Goal: Task Accomplishment & Management: Manage account settings

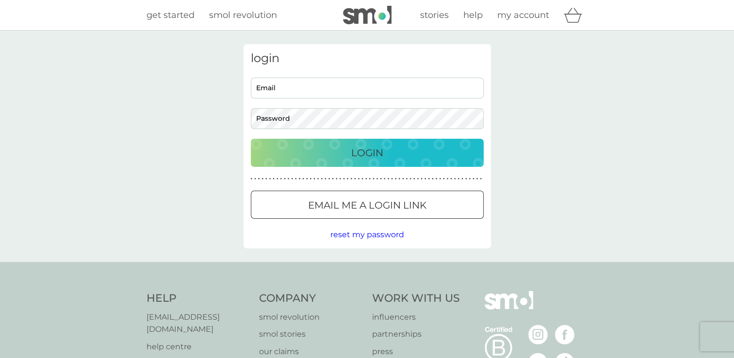
type input "[EMAIL_ADDRESS][DOMAIN_NAME]"
click at [297, 89] on input "[EMAIL_ADDRESS][DOMAIN_NAME]" at bounding box center [367, 88] width 233 height 21
click at [263, 155] on div "Login" at bounding box center [368, 153] width 214 height 16
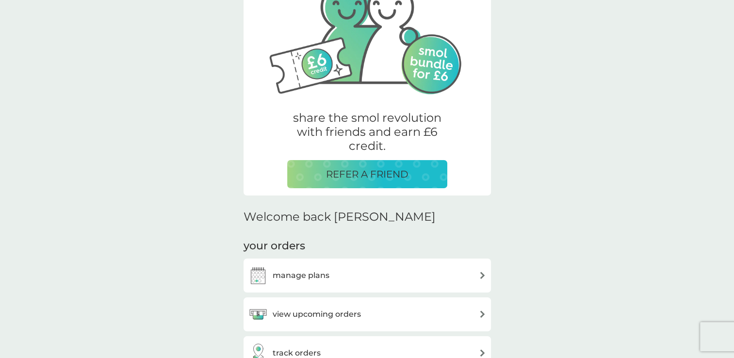
scroll to position [179, 0]
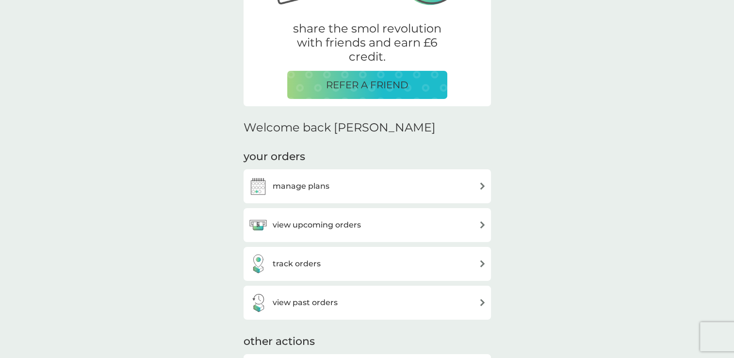
click at [434, 191] on div "manage plans" at bounding box center [367, 186] width 238 height 19
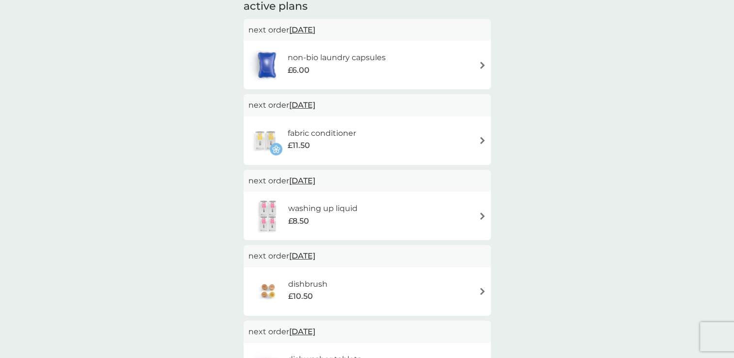
scroll to position [119, 0]
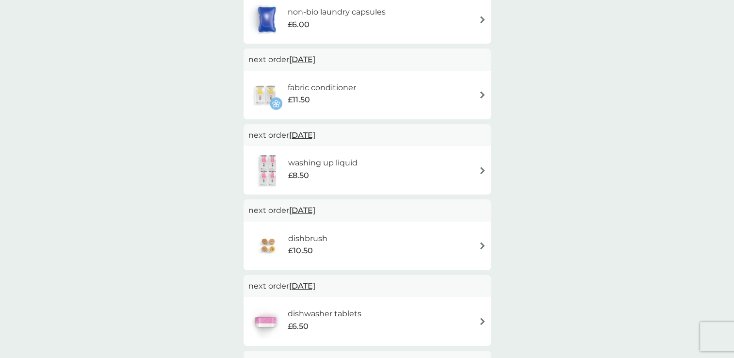
click at [465, 164] on div "washing up liquid £8.50" at bounding box center [367, 170] width 238 height 34
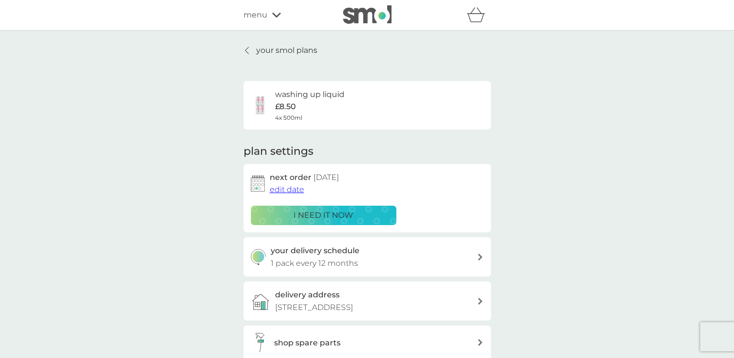
click at [296, 187] on span "edit date" at bounding box center [287, 189] width 34 height 9
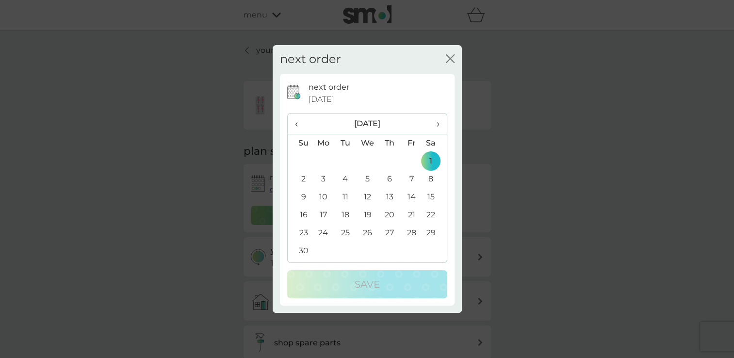
click at [298, 124] on span "‹" at bounding box center [300, 124] width 10 height 20
click at [320, 196] on td "13" at bounding box center [324, 197] width 22 height 18
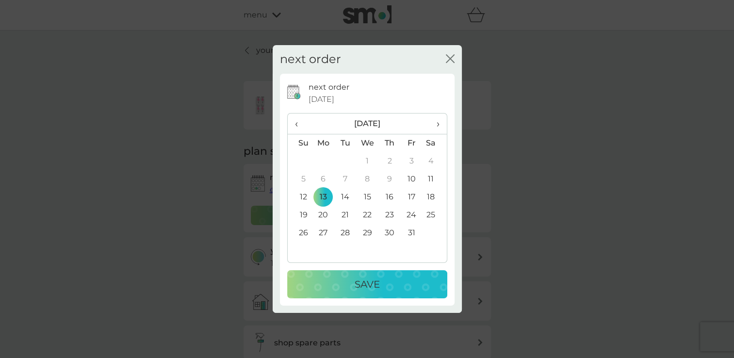
click at [330, 278] on div "Save" at bounding box center [367, 285] width 141 height 16
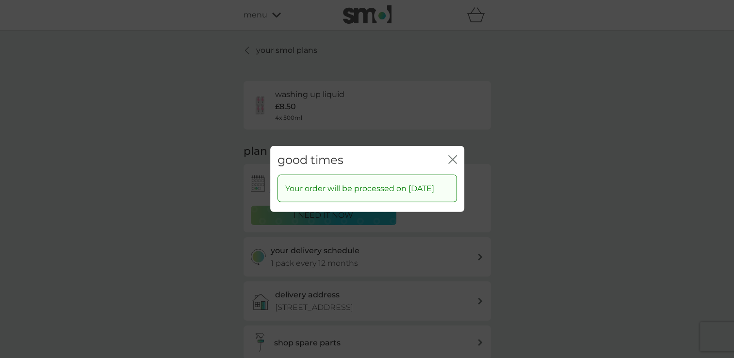
click at [451, 155] on icon "close" at bounding box center [452, 159] width 9 height 9
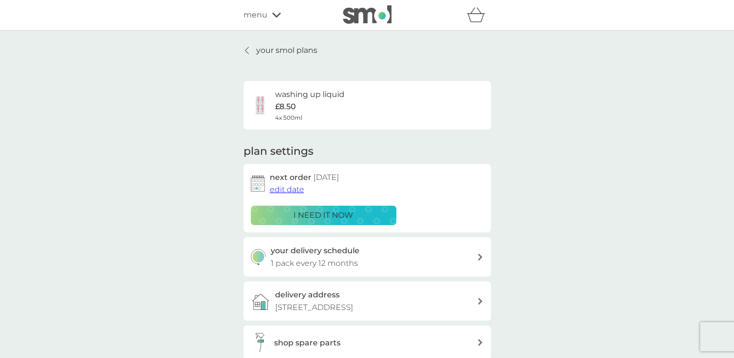
click at [257, 49] on p "your smol plans" at bounding box center [286, 50] width 61 height 13
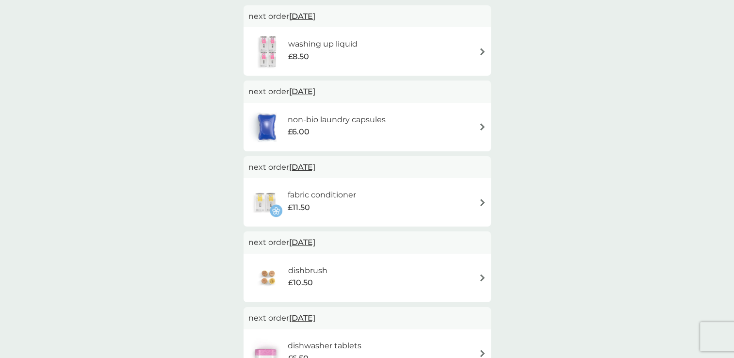
scroll to position [91, 0]
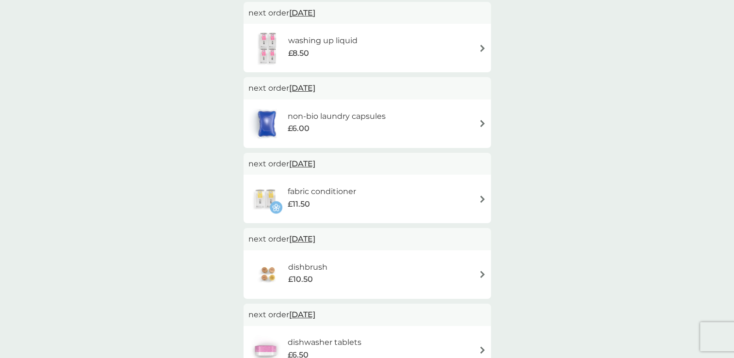
click at [478, 201] on div "fabric conditioner £11.50" at bounding box center [367, 199] width 238 height 34
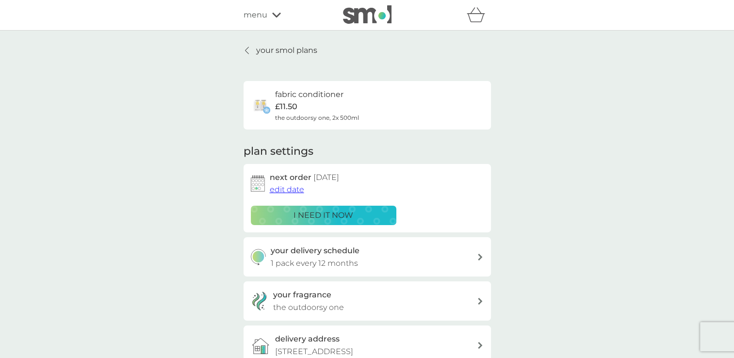
click at [290, 186] on span "edit date" at bounding box center [287, 189] width 34 height 9
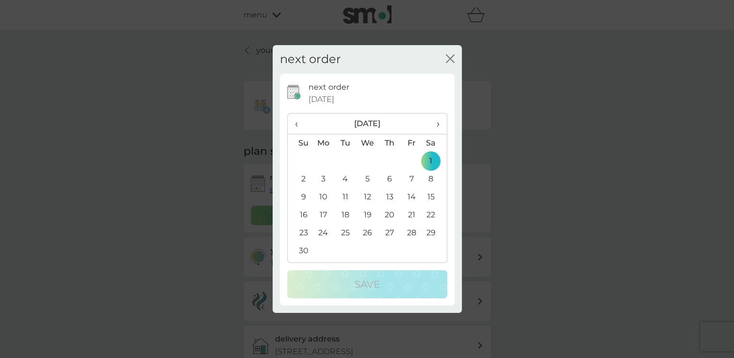
click at [296, 124] on span "‹" at bounding box center [300, 124] width 10 height 20
click at [322, 199] on td "13" at bounding box center [324, 197] width 22 height 18
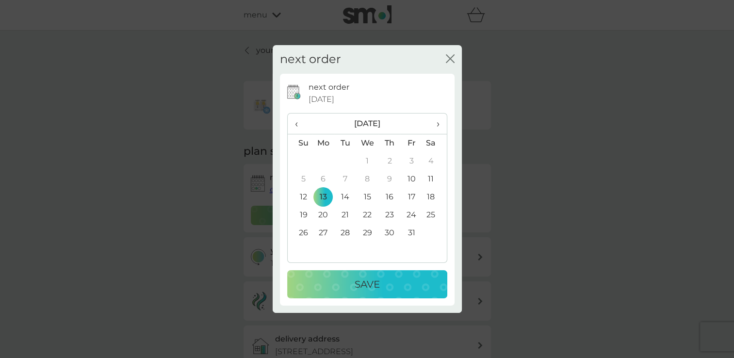
click at [325, 274] on button "Save" at bounding box center [367, 284] width 160 height 28
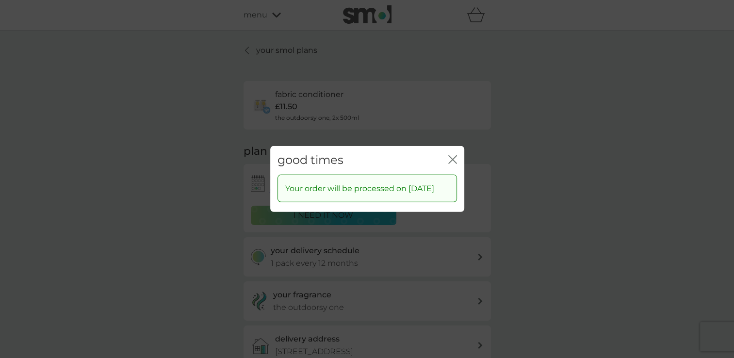
click at [451, 156] on icon "close" at bounding box center [451, 160] width 4 height 8
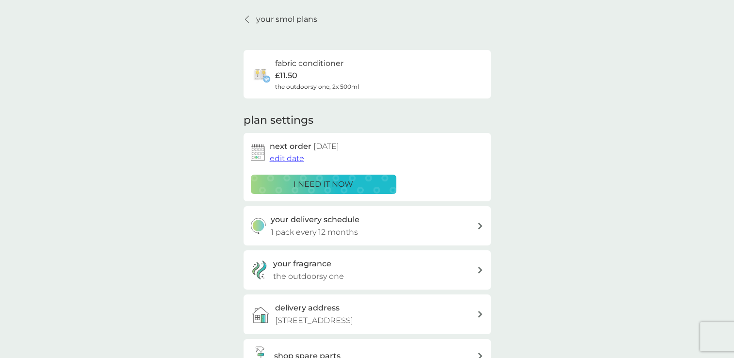
scroll to position [33, 0]
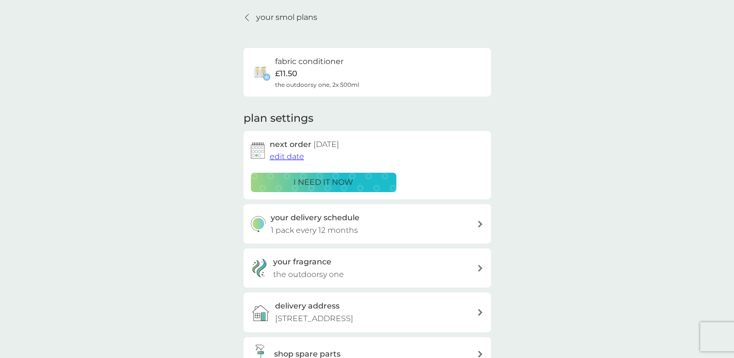
click at [326, 177] on p "i need it now" at bounding box center [324, 182] width 60 height 13
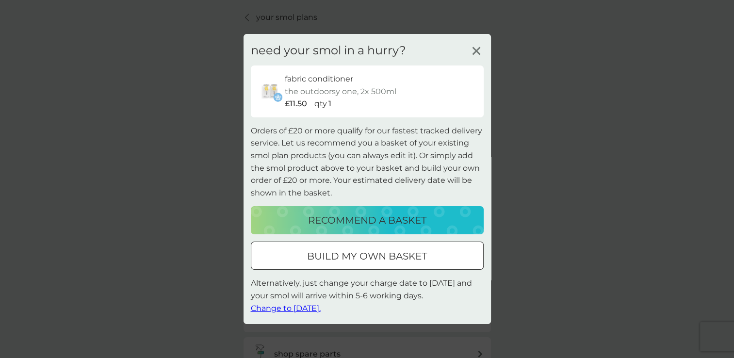
click at [473, 45] on icon at bounding box center [476, 51] width 15 height 15
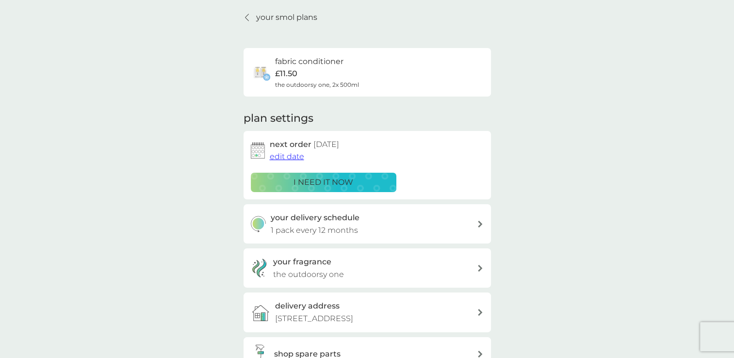
scroll to position [0, 0]
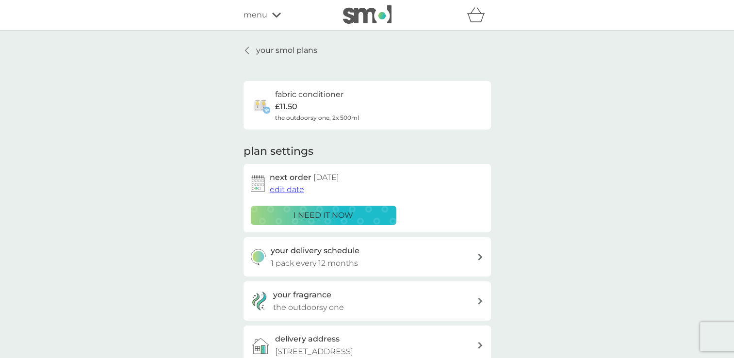
click at [261, 50] on p "your smol plans" at bounding box center [286, 50] width 61 height 13
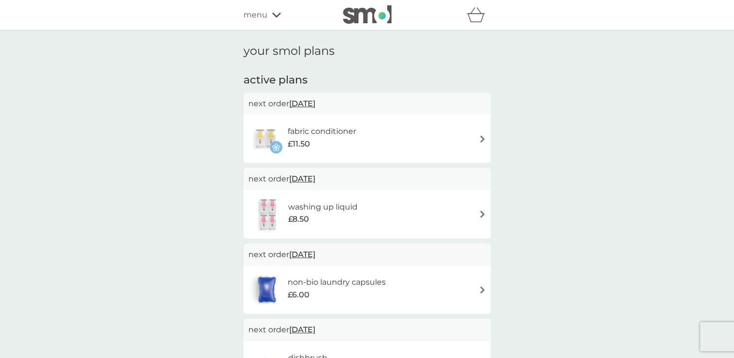
click at [426, 134] on div "fabric conditioner £11.50" at bounding box center [367, 139] width 238 height 34
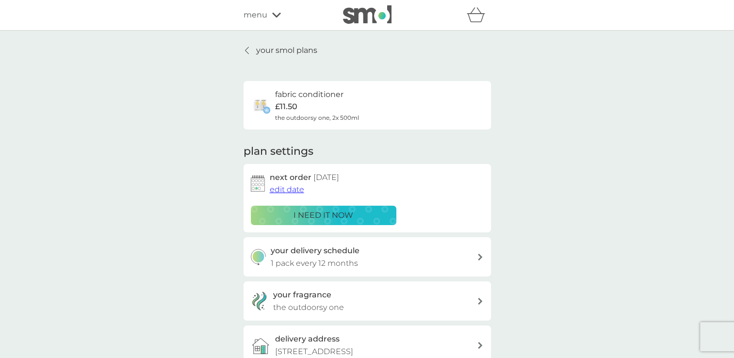
click at [293, 193] on span "edit date" at bounding box center [287, 189] width 34 height 9
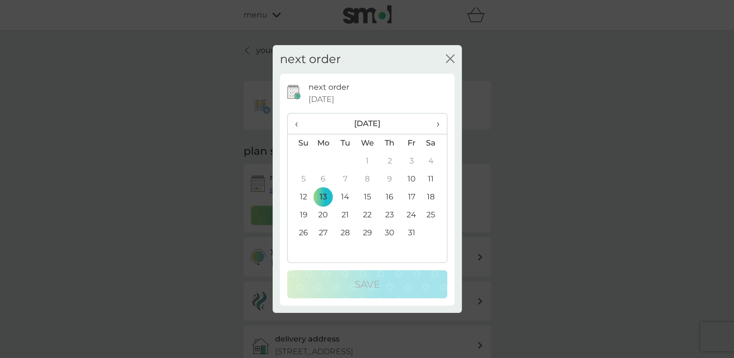
click at [407, 179] on td "10" at bounding box center [411, 179] width 22 height 18
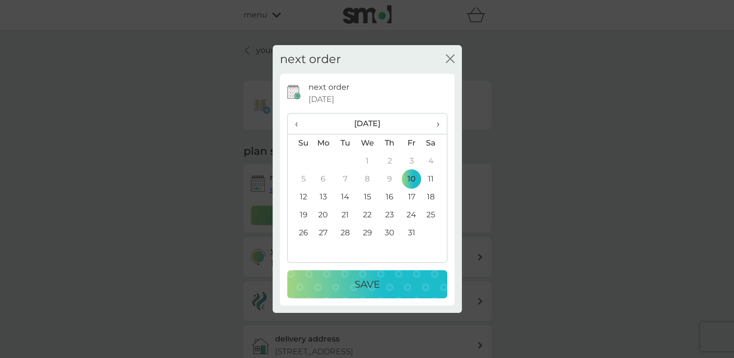
click at [367, 284] on p "Save" at bounding box center [367, 285] width 25 height 16
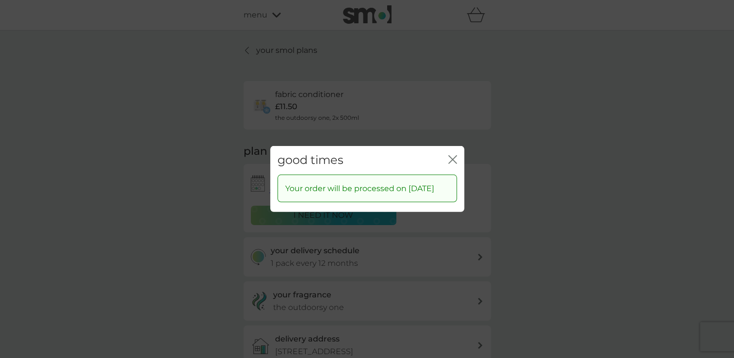
click at [448, 155] on icon "close" at bounding box center [452, 159] width 9 height 9
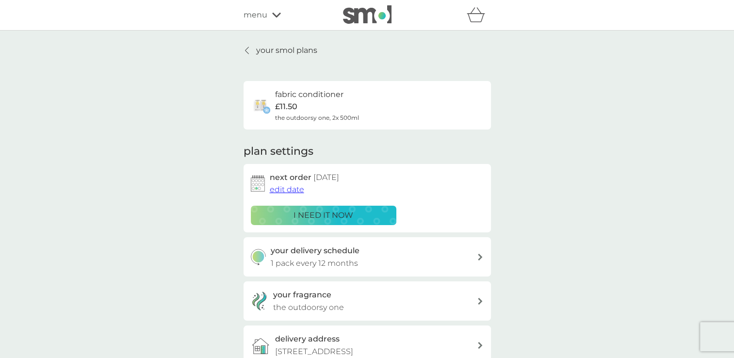
click at [297, 53] on p "your smol plans" at bounding box center [286, 50] width 61 height 13
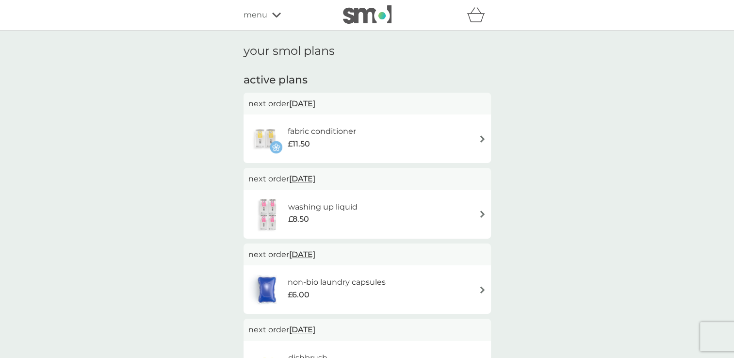
click at [312, 177] on span "[DATE]" at bounding box center [302, 178] width 26 height 19
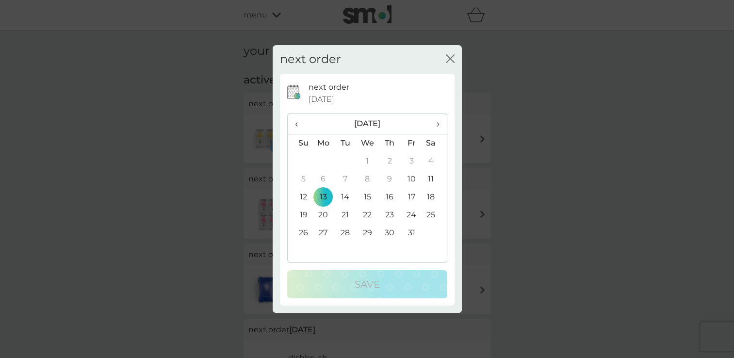
click at [413, 176] on td "10" at bounding box center [411, 179] width 22 height 18
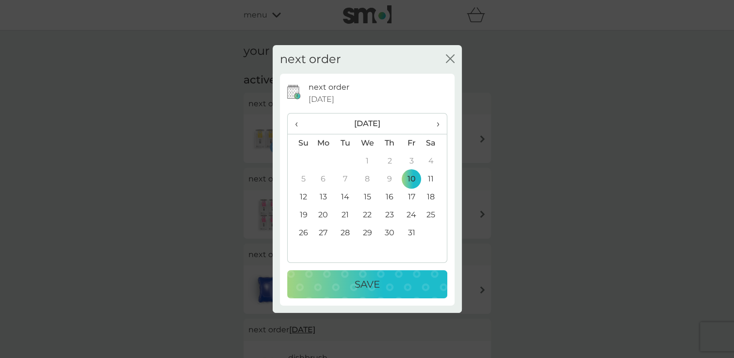
click at [384, 279] on div "Save" at bounding box center [367, 285] width 141 height 16
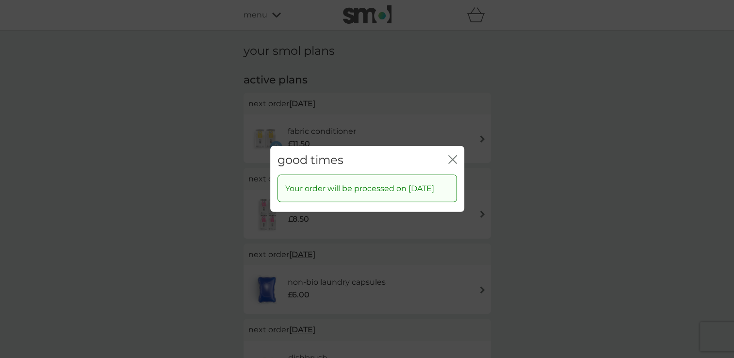
click at [456, 155] on icon "close" at bounding box center [452, 159] width 9 height 9
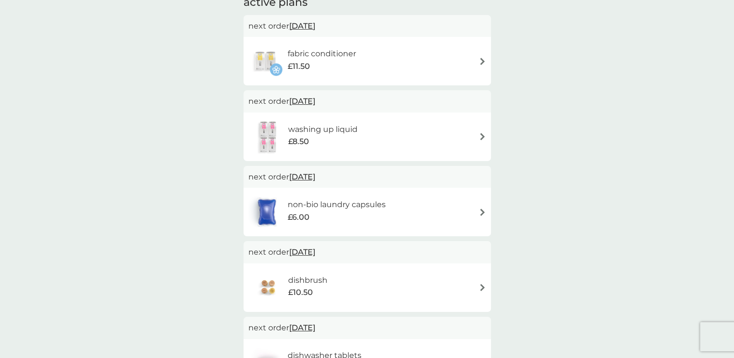
scroll to position [79, 0]
click at [315, 176] on span "[DATE]" at bounding box center [302, 175] width 26 height 19
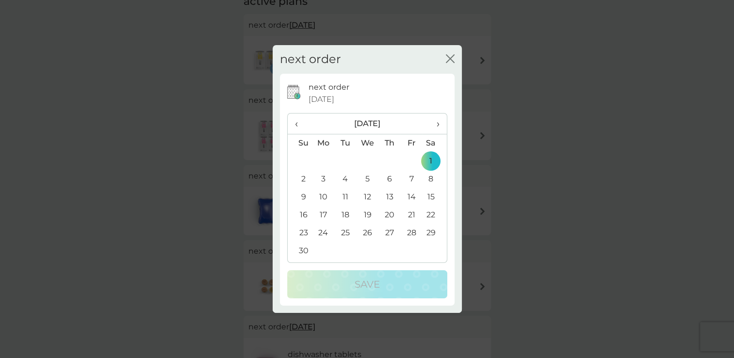
click at [297, 121] on span "‹" at bounding box center [300, 124] width 10 height 20
click at [414, 179] on td "10" at bounding box center [411, 179] width 22 height 18
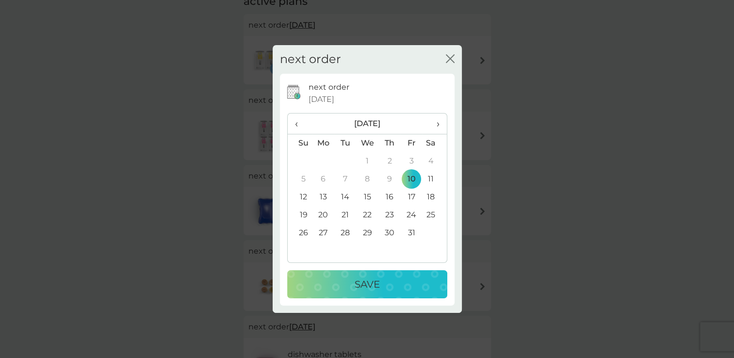
click at [395, 281] on div "Save" at bounding box center [367, 285] width 141 height 16
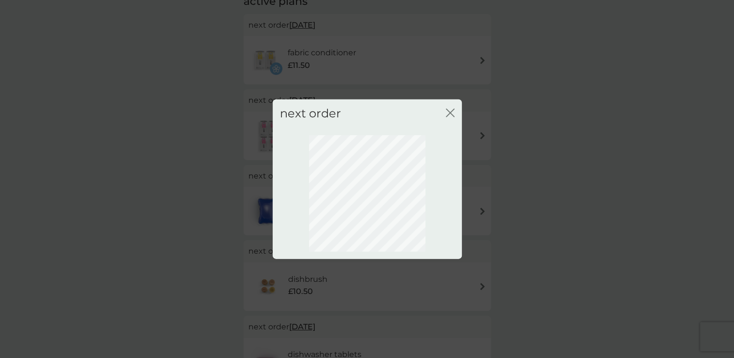
scroll to position [49, 0]
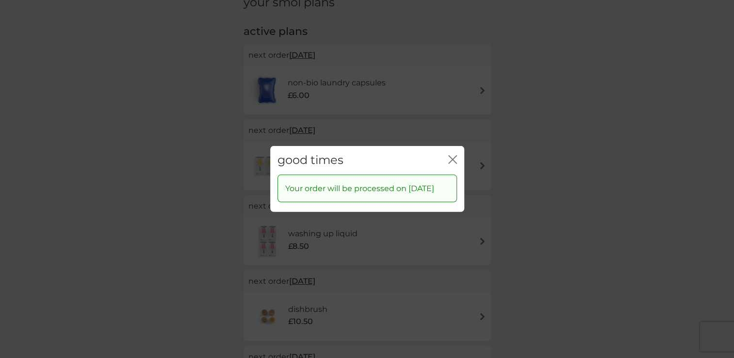
click at [453, 156] on icon "close" at bounding box center [455, 160] width 4 height 8
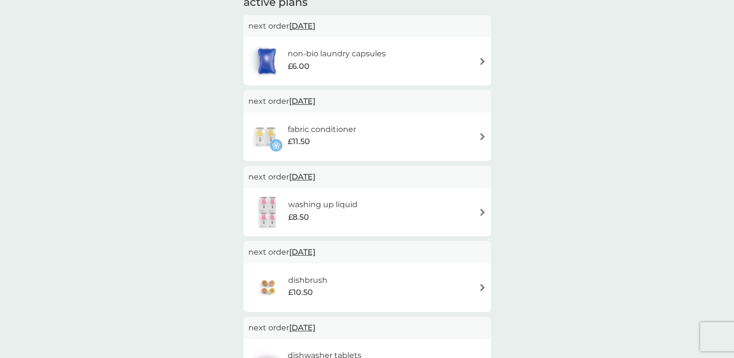
scroll to position [134, 0]
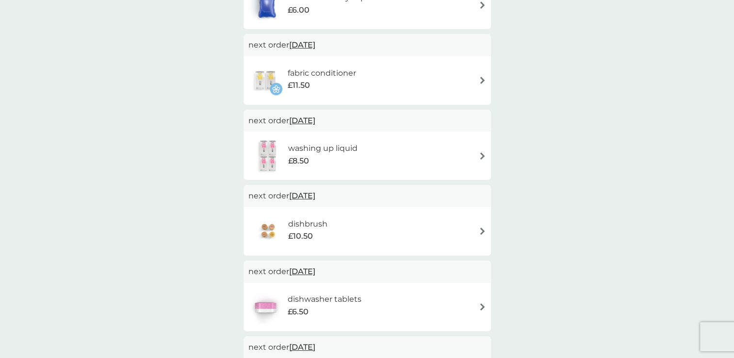
click at [315, 193] on span "[DATE]" at bounding box center [302, 195] width 26 height 19
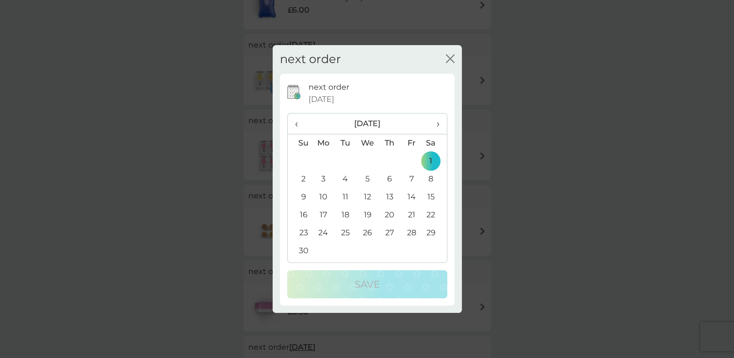
click at [289, 121] on th "‹" at bounding box center [300, 124] width 25 height 21
click at [415, 180] on td "10" at bounding box center [411, 179] width 22 height 18
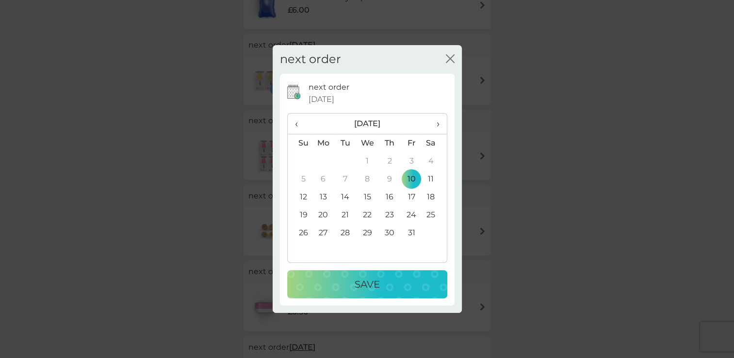
click at [396, 288] on div "Save" at bounding box center [367, 285] width 141 height 16
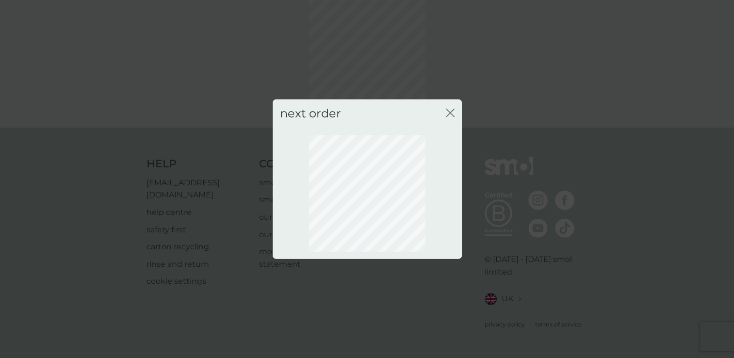
scroll to position [49, 0]
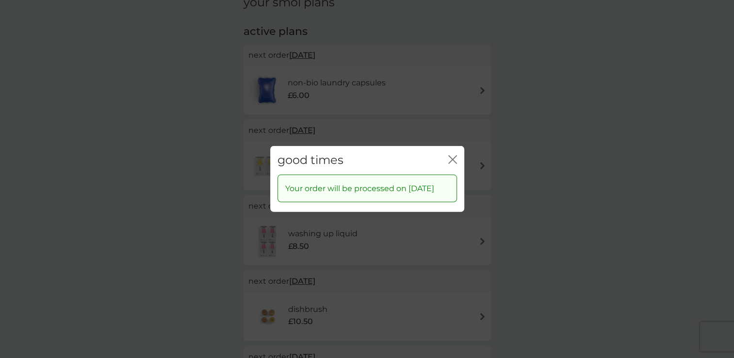
click at [449, 155] on icon "close" at bounding box center [452, 159] width 9 height 9
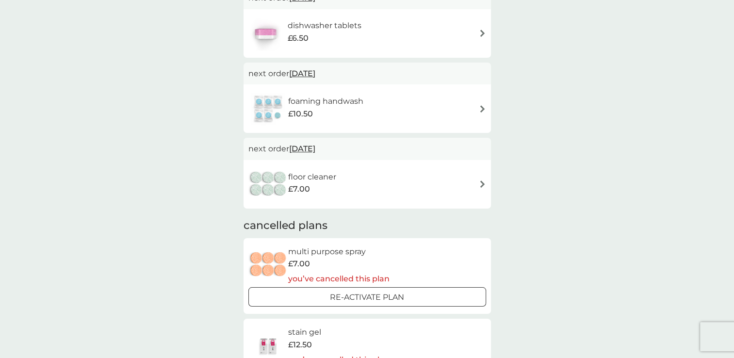
scroll to position [408, 0]
click at [377, 295] on div at bounding box center [367, 297] width 35 height 10
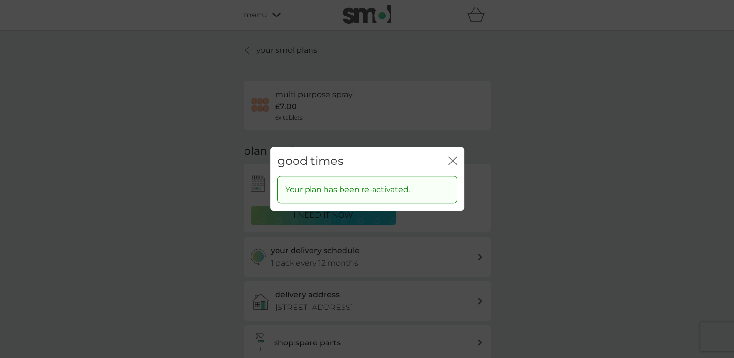
click at [458, 158] on div "good times close" at bounding box center [367, 161] width 194 height 29
click at [453, 158] on icon "close" at bounding box center [452, 160] width 9 height 9
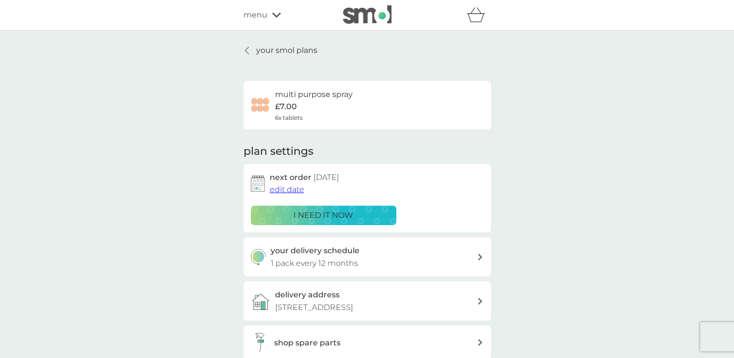
click at [278, 46] on p "your smol plans" at bounding box center [286, 50] width 61 height 13
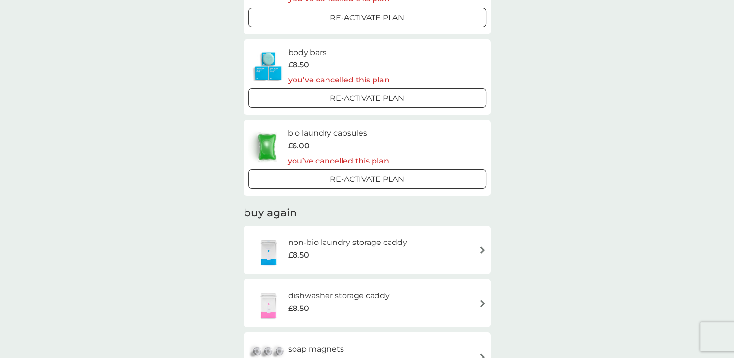
scroll to position [844, 0]
click at [441, 227] on div "non-bio laundry storage caddy £8.50" at bounding box center [368, 250] width 248 height 49
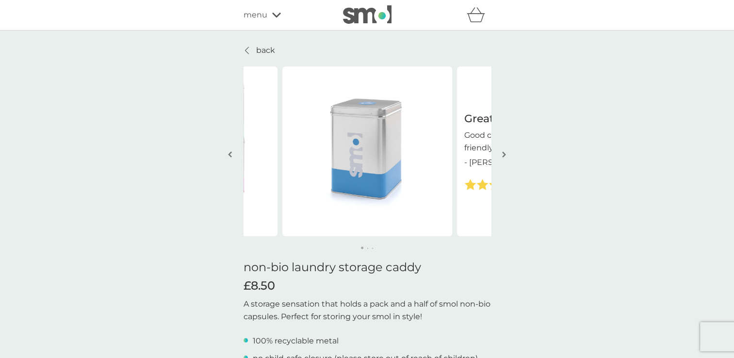
click at [254, 53] on link "back" at bounding box center [260, 50] width 32 height 13
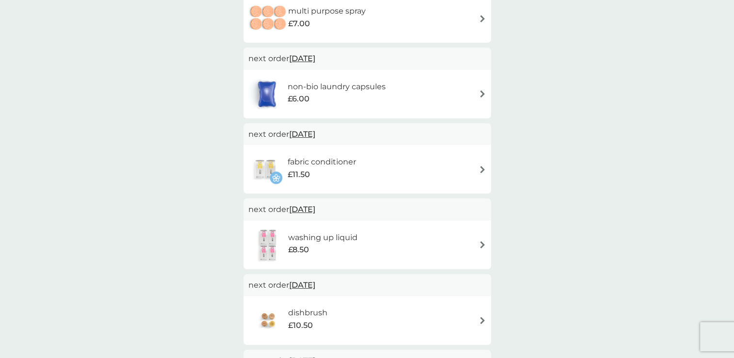
click at [411, 298] on div "dishbrush £10.50" at bounding box center [368, 321] width 248 height 49
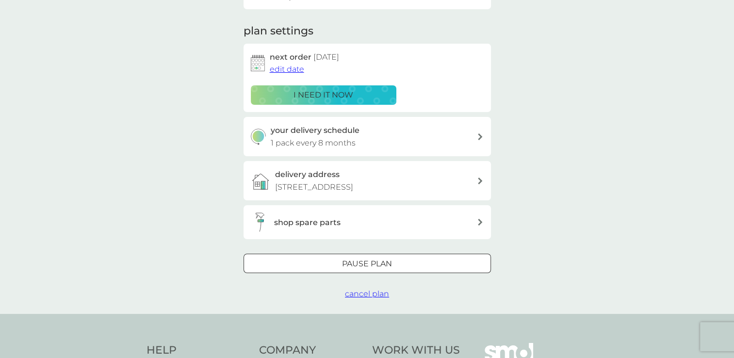
scroll to position [10, 0]
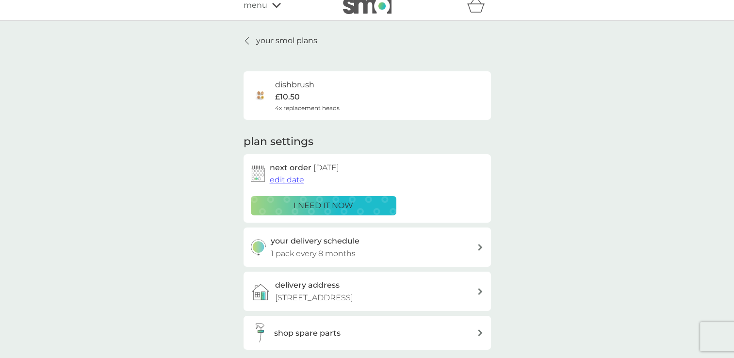
click at [274, 36] on p "your smol plans" at bounding box center [286, 40] width 61 height 13
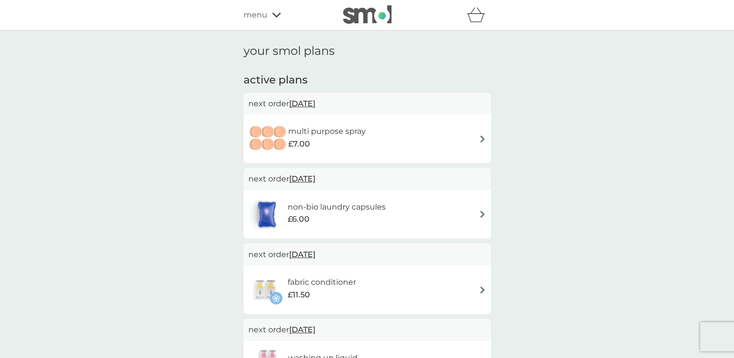
click at [266, 13] on span "menu" at bounding box center [256, 15] width 24 height 13
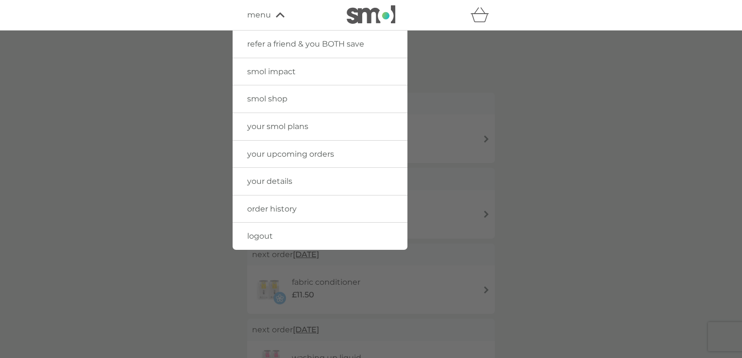
click at [267, 104] on link "smol shop" at bounding box center [319, 98] width 175 height 27
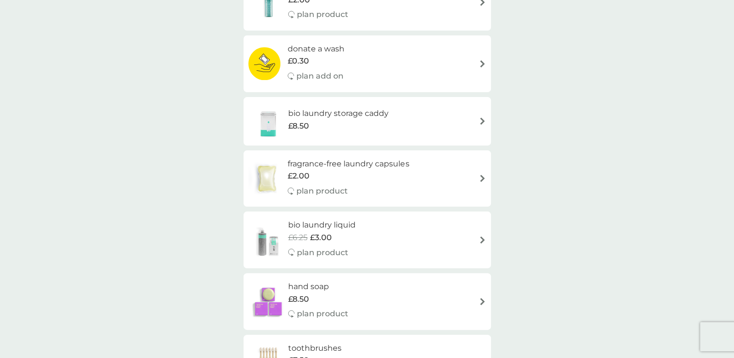
scroll to position [194, 0]
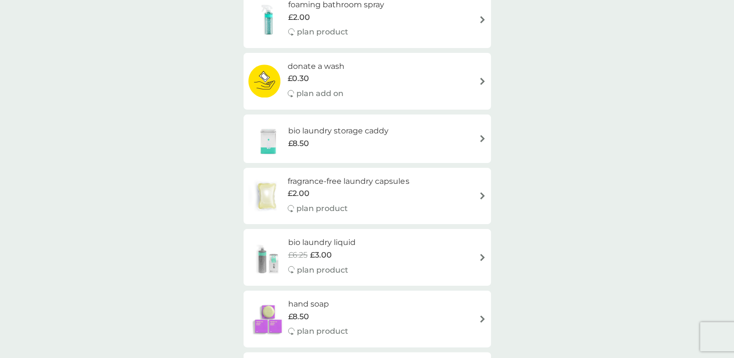
scroll to position [163, 0]
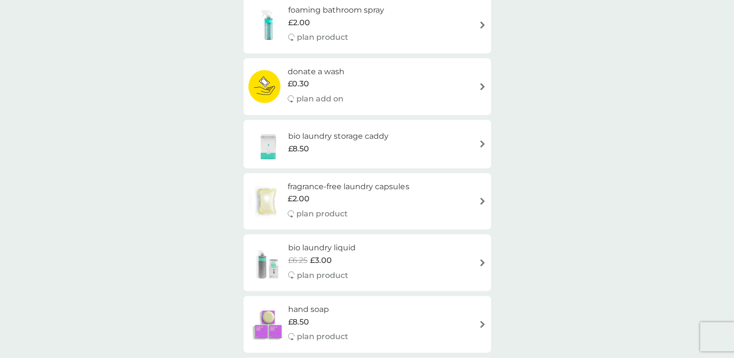
click at [372, 12] on h6 "foaming bathroom spray" at bounding box center [336, 10] width 96 height 13
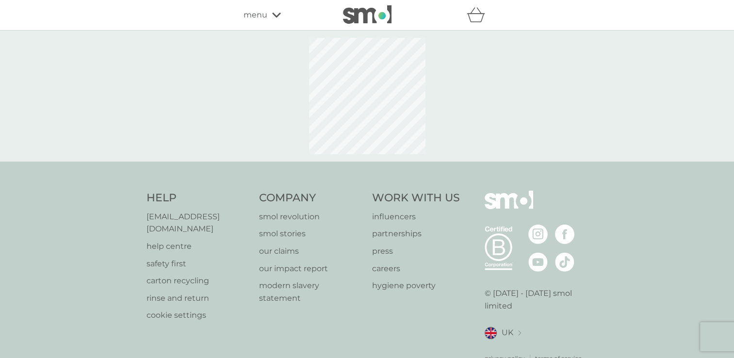
select select "182"
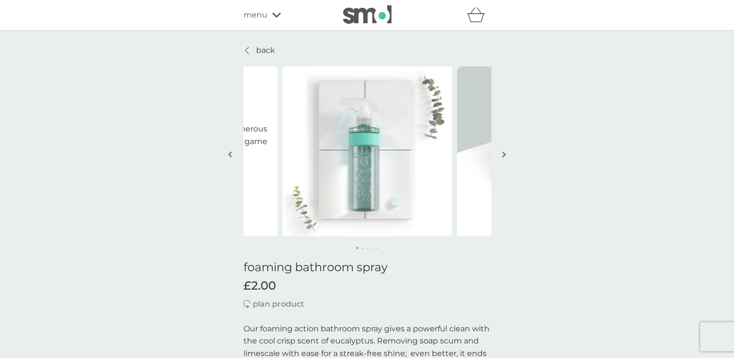
click at [265, 50] on p "back" at bounding box center [265, 50] width 19 height 13
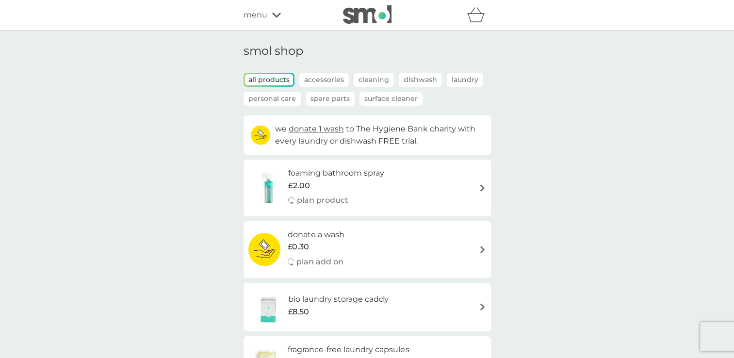
click at [330, 200] on p "plan product" at bounding box center [322, 200] width 51 height 13
select select "182"
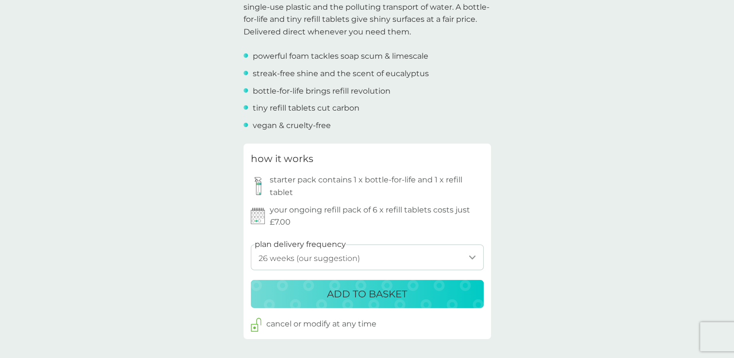
scroll to position [390, 0]
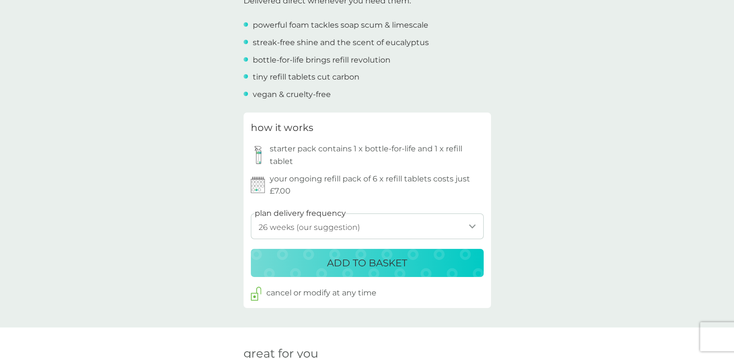
click at [326, 271] on button "ADD TO BASKET" at bounding box center [367, 263] width 233 height 28
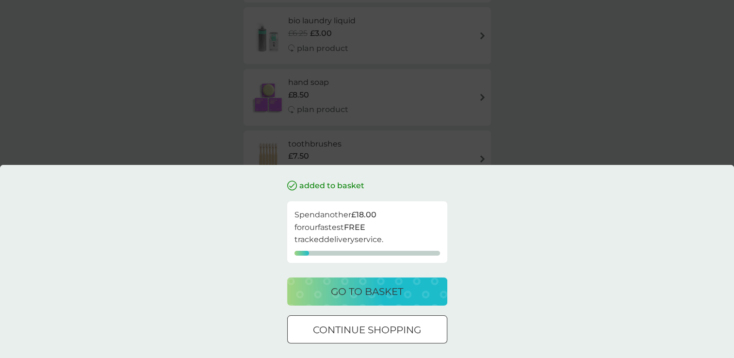
scroll to position [60, 0]
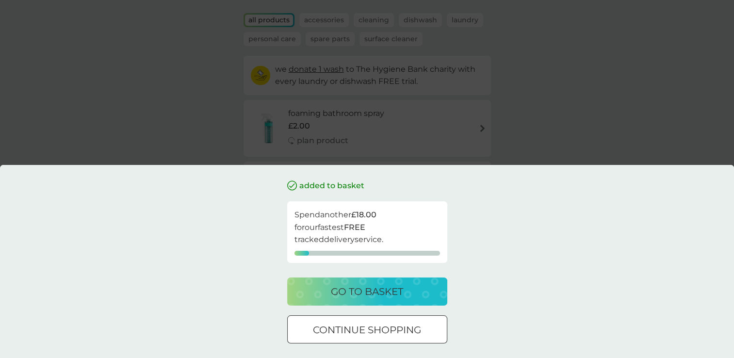
click at [361, 180] on div "added to basket Spend another £18.00 for our fastest FREE tracked delivery serv…" at bounding box center [367, 261] width 734 height 193
click at [361, 163] on div "added to basket Spend another £18.00 for our fastest FREE tracked delivery serv…" at bounding box center [367, 179] width 734 height 358
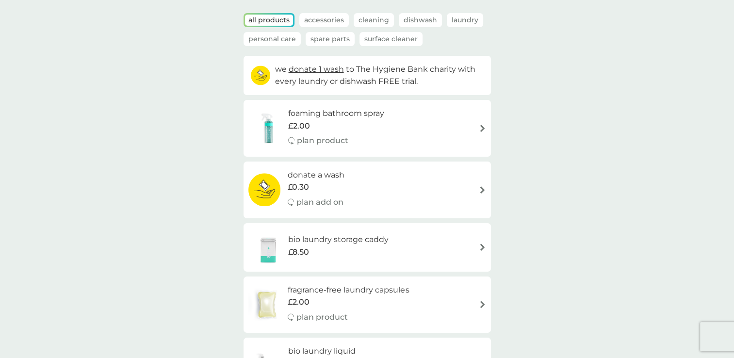
scroll to position [0, 0]
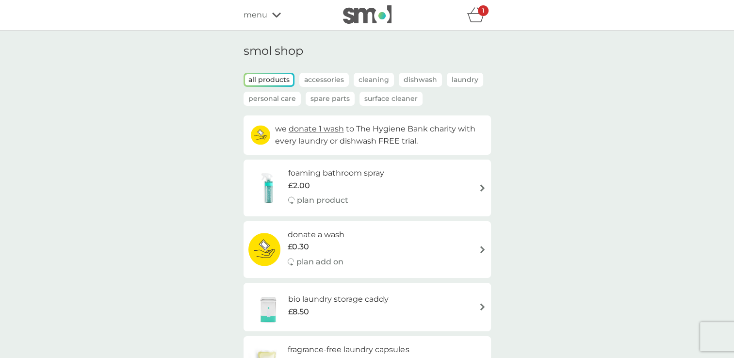
click at [256, 16] on span "menu" at bounding box center [256, 15] width 24 height 13
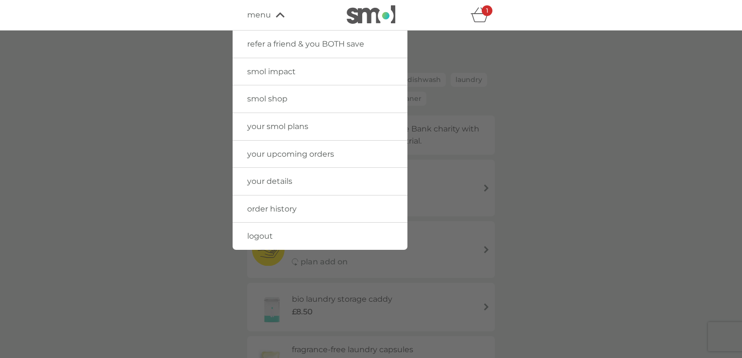
click at [265, 132] on link "your smol plans" at bounding box center [319, 126] width 175 height 27
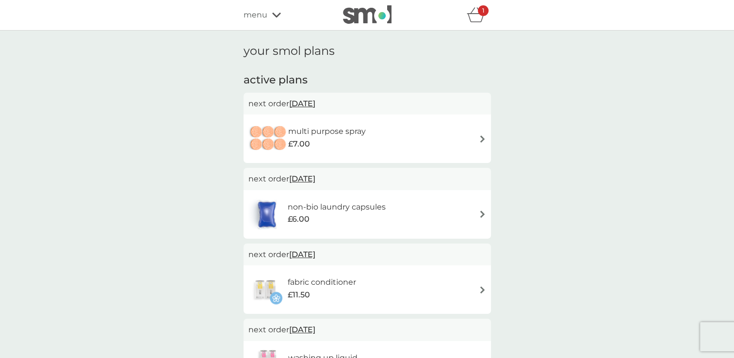
click at [477, 9] on icon "basket" at bounding box center [476, 14] width 18 height 15
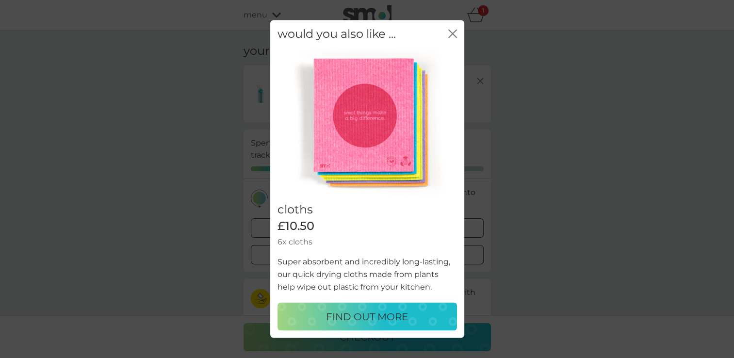
click at [448, 31] on icon "close" at bounding box center [452, 33] width 9 height 9
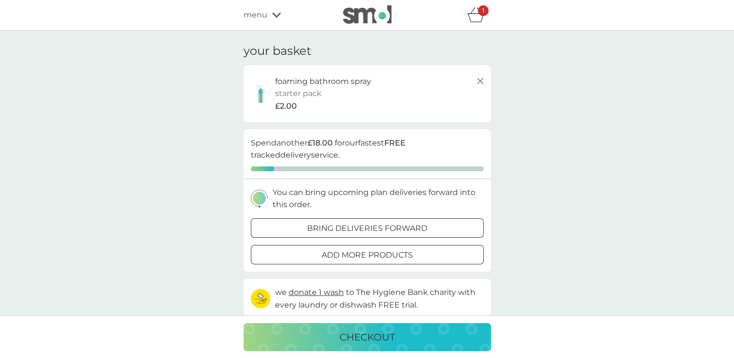
click at [481, 80] on line at bounding box center [480, 81] width 6 height 6
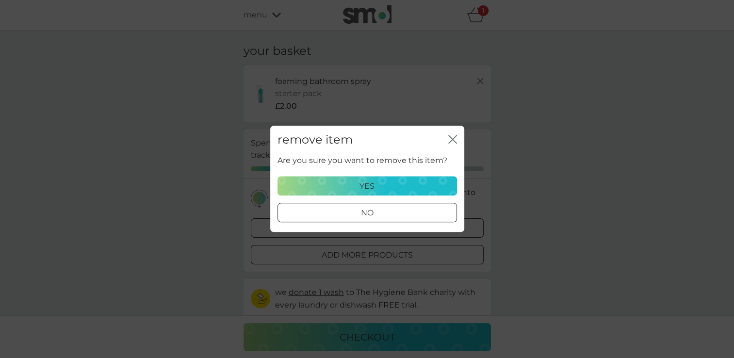
click at [383, 184] on div "yes" at bounding box center [367, 186] width 167 height 13
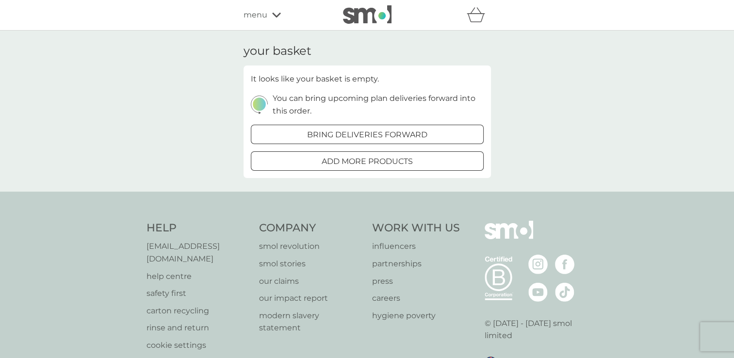
click at [260, 12] on span "menu" at bounding box center [256, 15] width 24 height 13
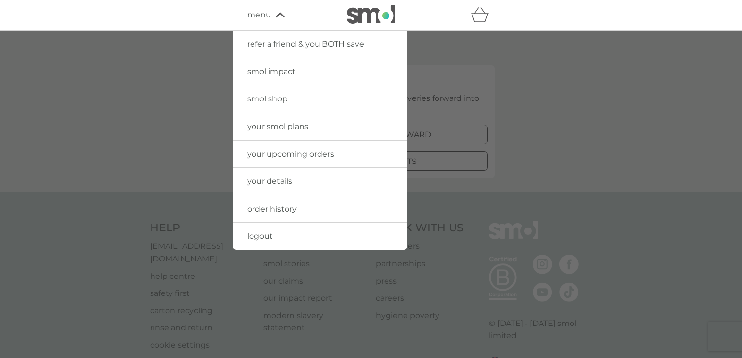
click at [269, 178] on span "your details" at bounding box center [269, 181] width 45 height 9
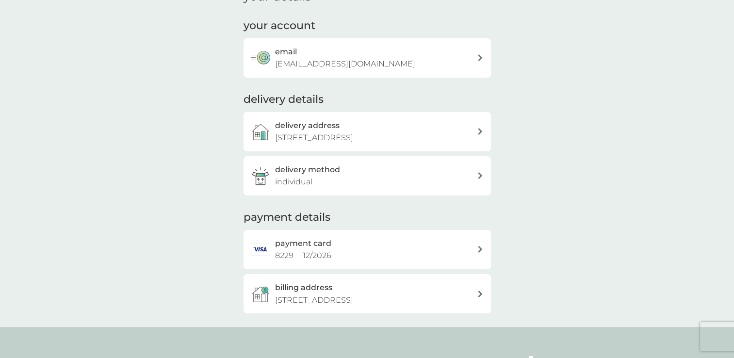
scroll to position [54, 0]
click at [474, 250] on div "payment card 8229 12 / 2026" at bounding box center [376, 249] width 202 height 25
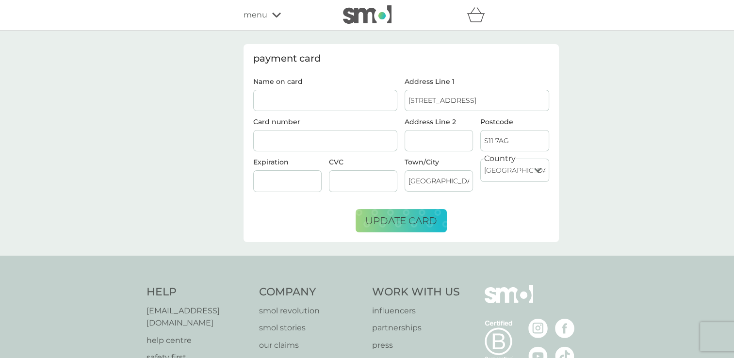
click at [339, 94] on input "Name on card" at bounding box center [325, 100] width 145 height 21
click at [231, 102] on div "payment card Name on card Card number Expiration CVC Address Line 1 [GEOGRAPHIC…" at bounding box center [367, 143] width 734 height 225
